Goal: Obtain resource: Obtain resource

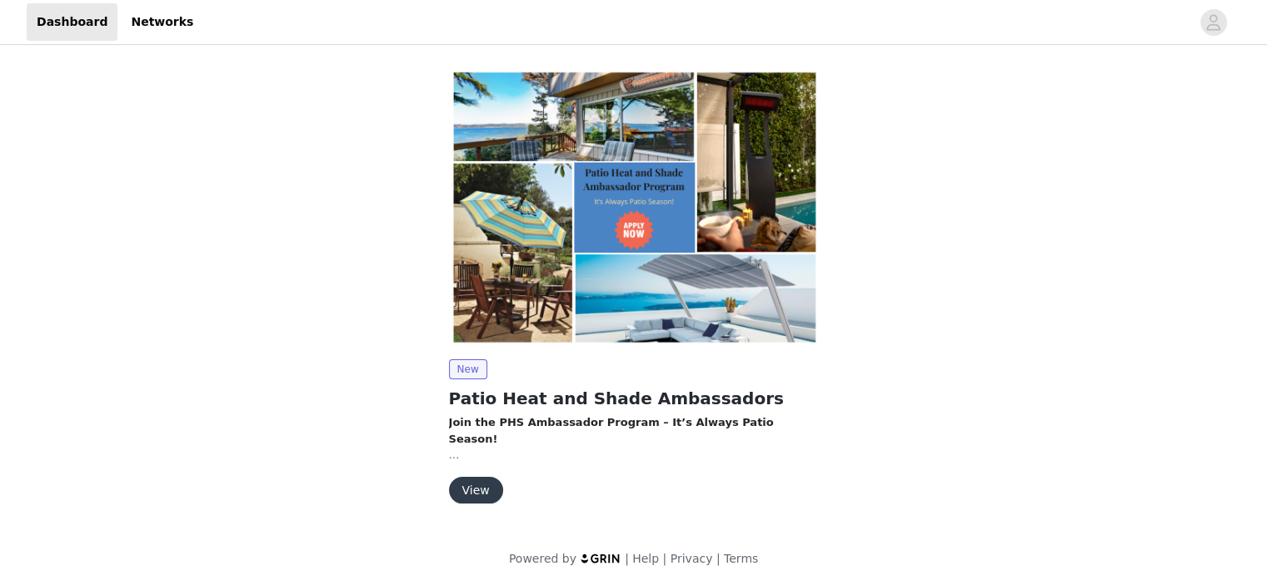
click at [480, 483] on button "View" at bounding box center [476, 490] width 54 height 27
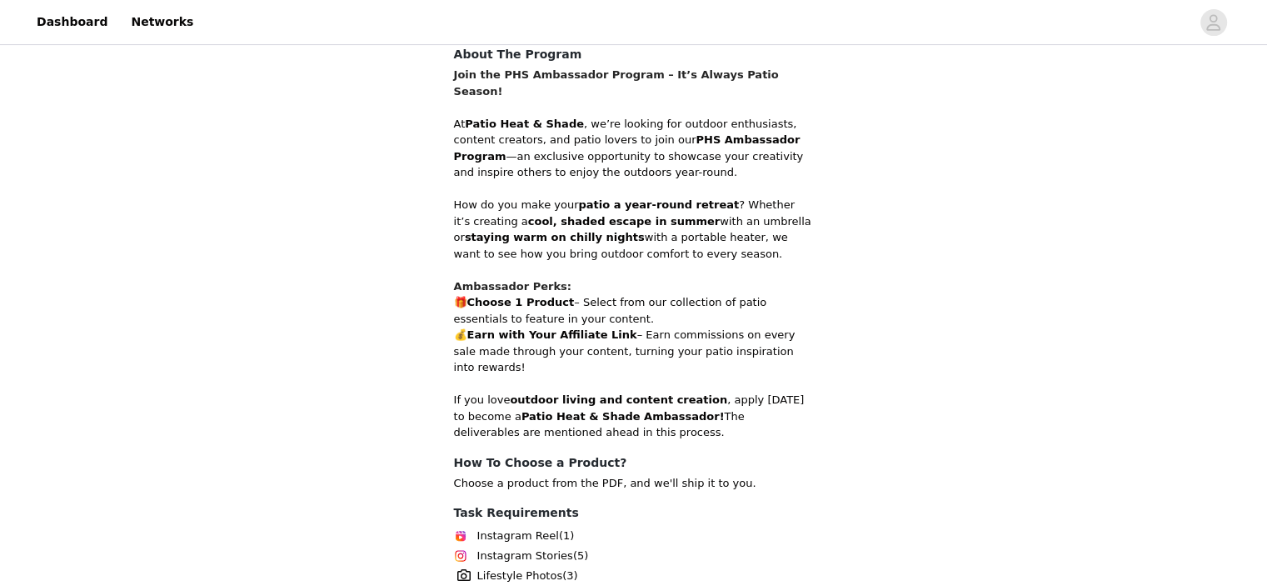
scroll to position [486, 0]
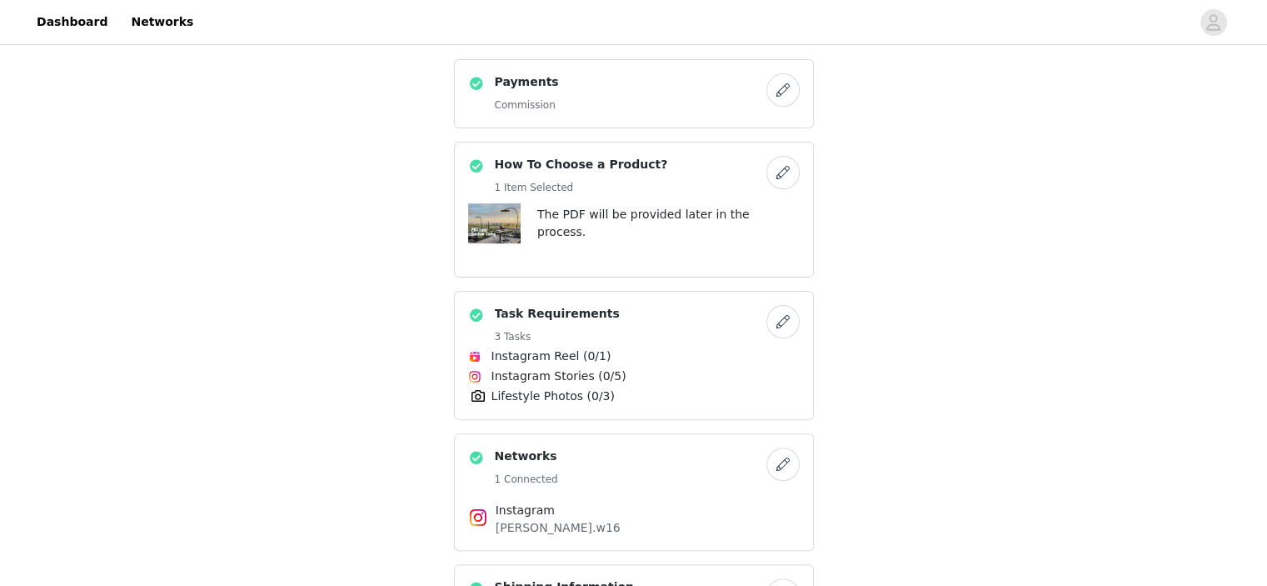
scroll to position [377, 0]
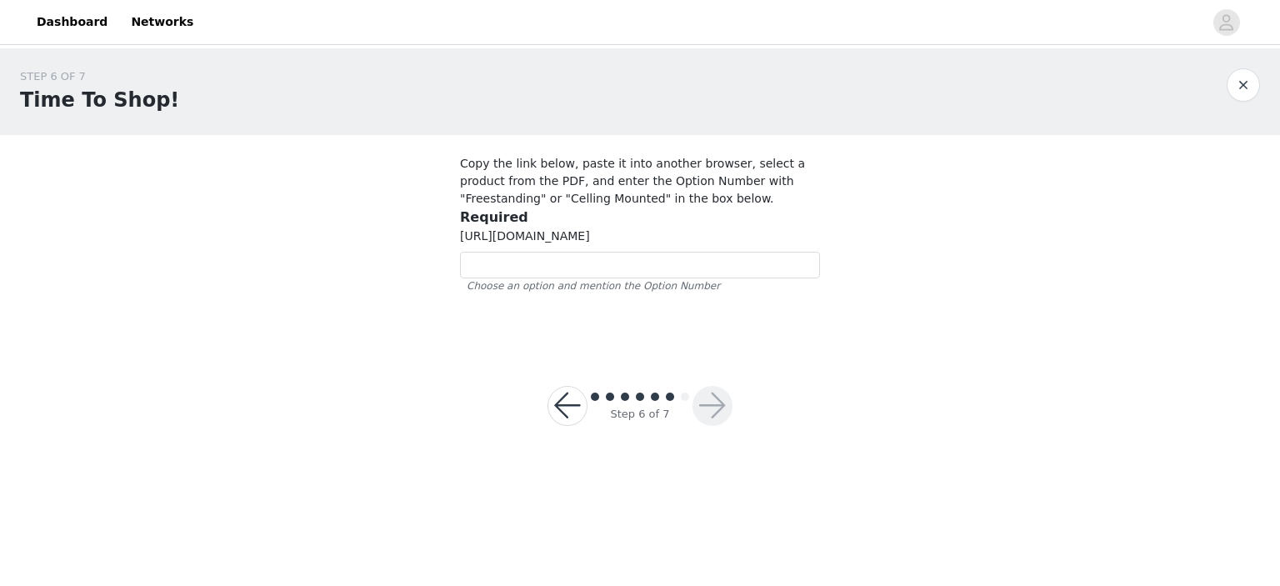
drag, startPoint x: 459, startPoint y: 234, endPoint x: 580, endPoint y: 254, distance: 122.4
click at [580, 254] on section "Copy the link below, paste it into another browser, select a product from the P…" at bounding box center [640, 240] width 400 height 211
copy span "[URL][DOMAIN_NAME]"
